Goal: Information Seeking & Learning: Check status

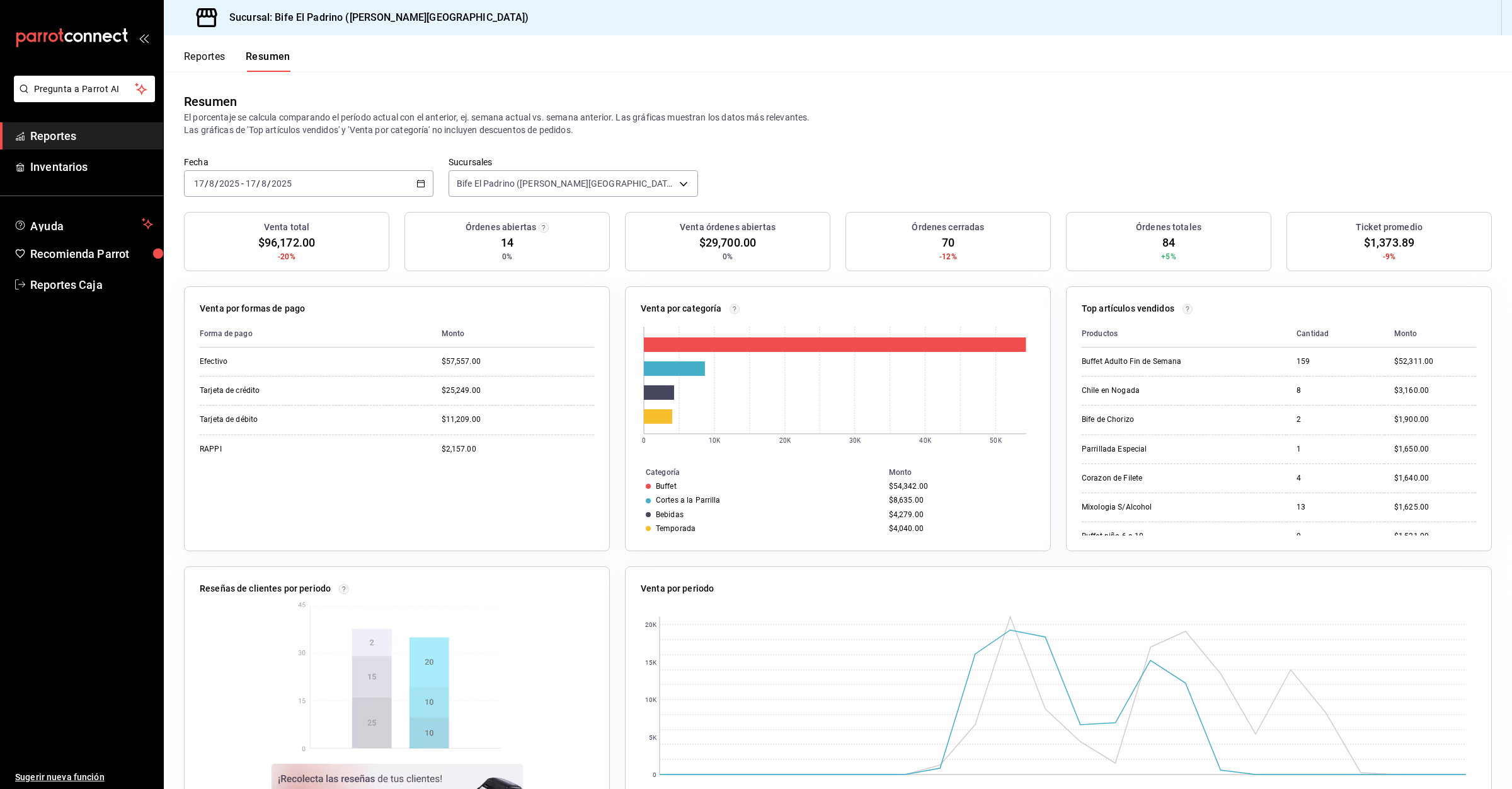
click at [61, 132] on span "Reportes" at bounding box center [91, 135] width 123 height 17
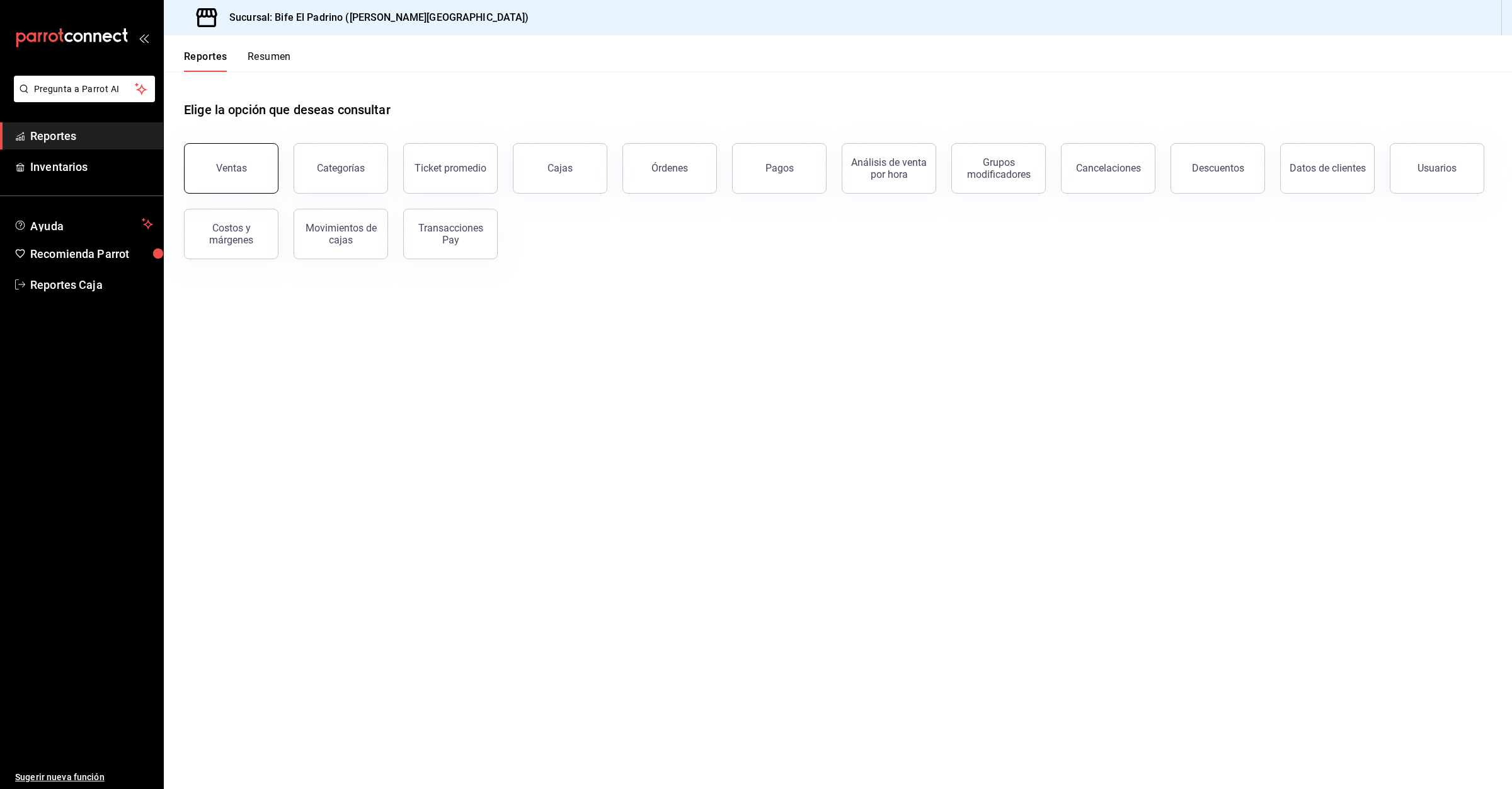
click at [250, 155] on button "Ventas" at bounding box center [231, 168] width 94 height 50
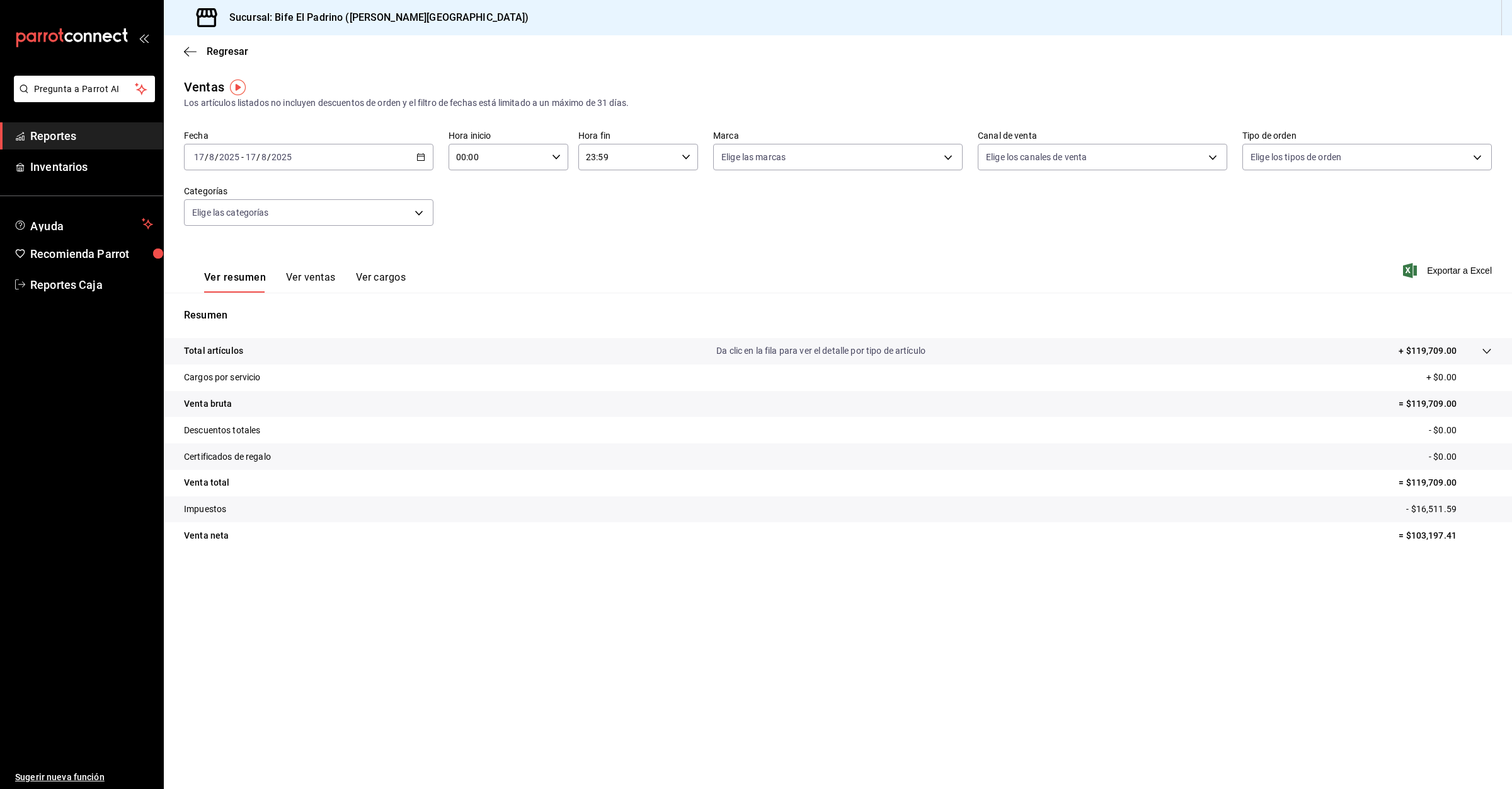
click at [55, 127] on span "Reportes" at bounding box center [91, 135] width 123 height 17
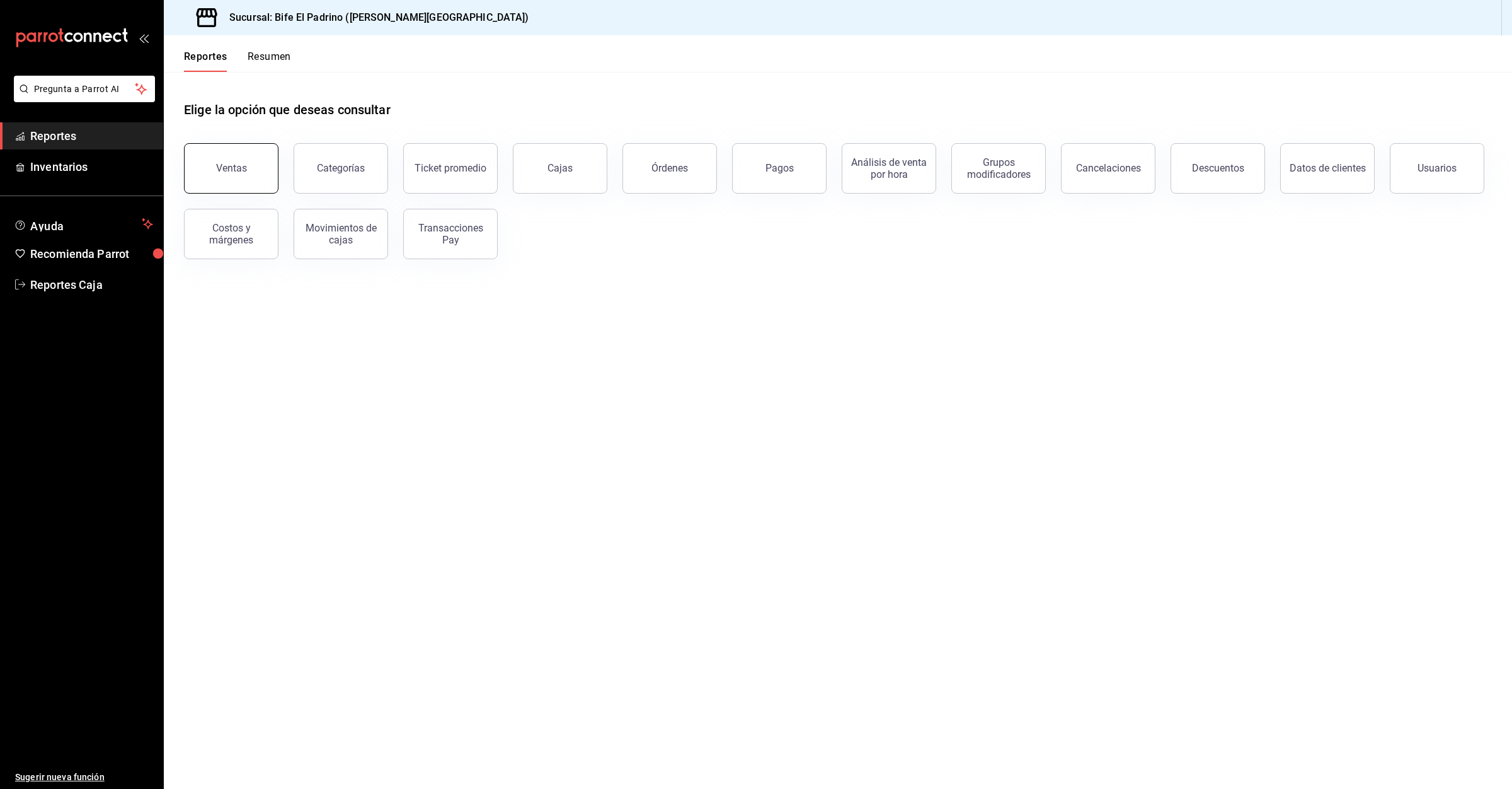
click at [232, 171] on div "Ventas" at bounding box center [231, 168] width 31 height 12
